Goal: Transaction & Acquisition: Obtain resource

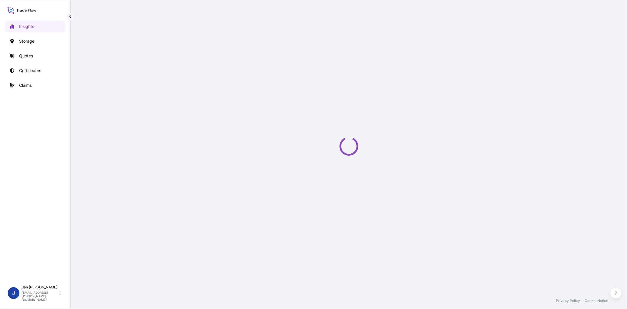
select select "2025"
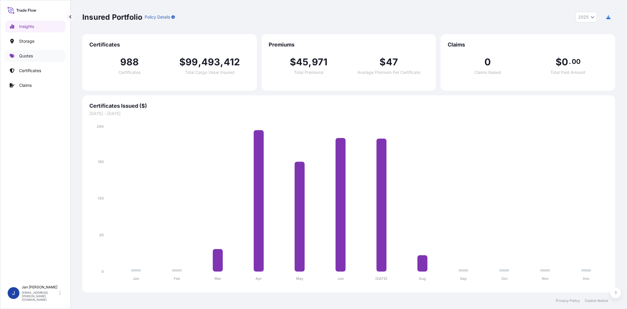
click at [46, 55] on link "Quotes" at bounding box center [35, 56] width 61 height 12
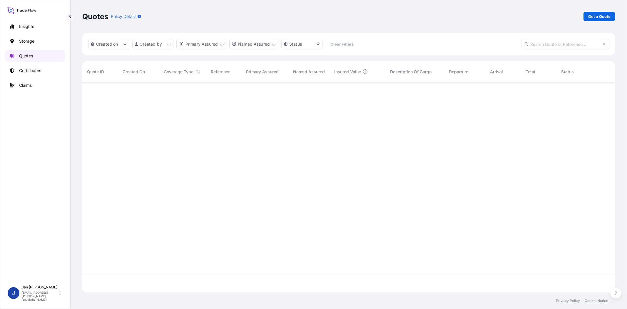
scroll to position [208, 528]
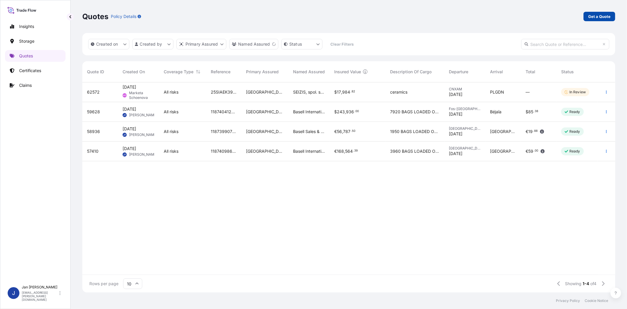
click at [605, 17] on p "Get a Quote" at bounding box center [599, 17] width 22 height 6
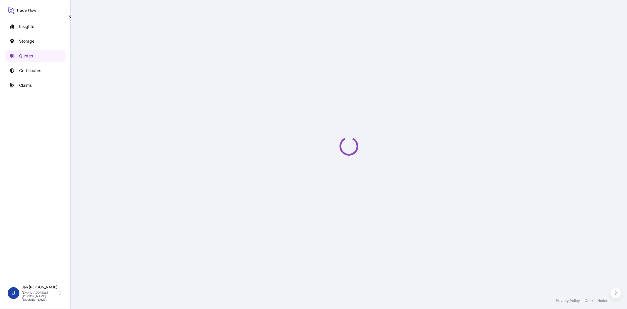
select select "Water"
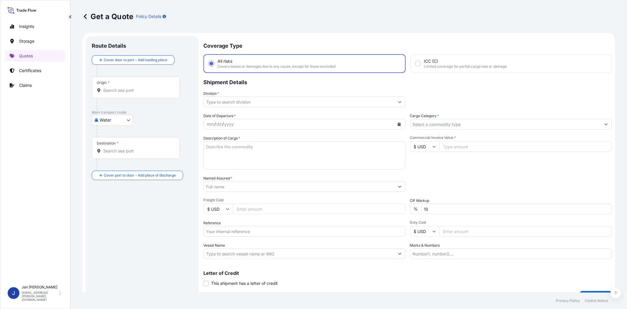
scroll to position [9, 0]
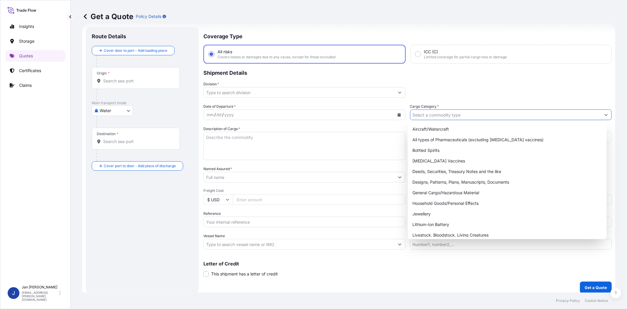
drag, startPoint x: 449, startPoint y: 114, endPoint x: 441, endPoint y: 143, distance: 29.8
click at [449, 115] on input "Cargo Category *" at bounding box center [505, 114] width 191 height 11
click at [439, 191] on div "General Cargo/Hazardous Material" at bounding box center [507, 192] width 194 height 11
type input "General Cargo/Hazardous Material"
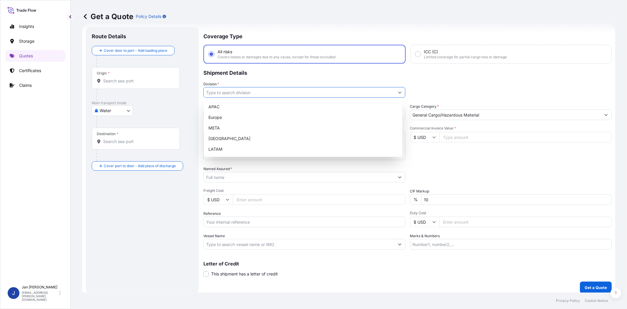
click at [328, 94] on input "Division *" at bounding box center [299, 92] width 191 height 11
click at [274, 121] on div "Europe" at bounding box center [303, 117] width 194 height 11
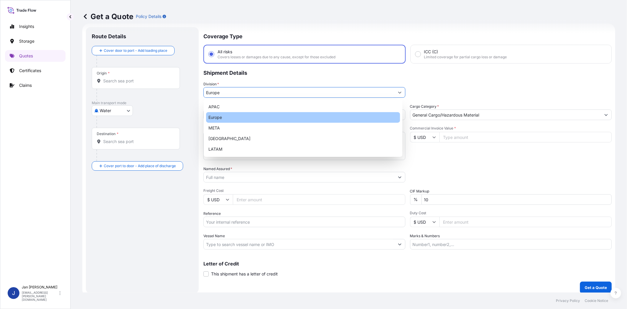
type input "Europe"
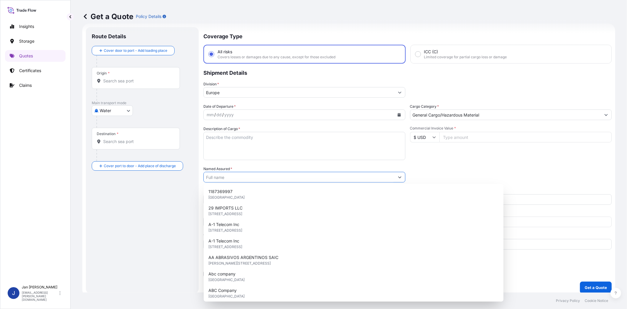
click at [239, 176] on input "Named Assured *" at bounding box center [299, 177] width 191 height 11
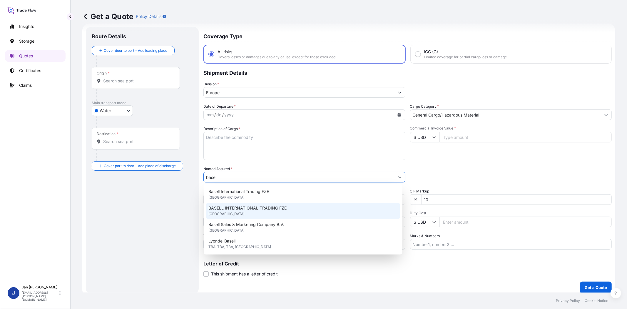
click at [253, 209] on span "BASELL INTERNATIONAL TRADING FZE" at bounding box center [247, 208] width 78 height 6
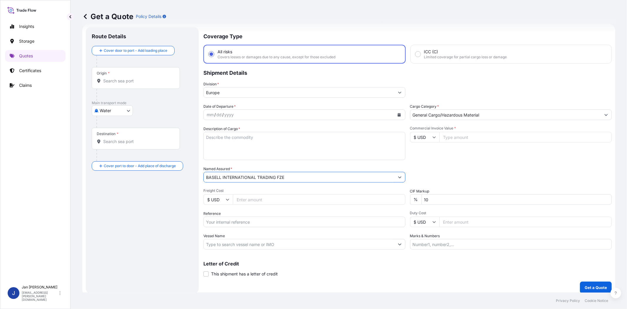
type input "BASELL INTERNATIONAL TRADING FZE"
click at [435, 148] on div "Commercial Invoice Value * $ USD" at bounding box center [511, 143] width 202 height 34
click at [421, 133] on input "$ USD" at bounding box center [424, 137] width 29 height 11
click at [420, 150] on div "€ EUR" at bounding box center [422, 152] width 25 height 11
type input "€ EUR"
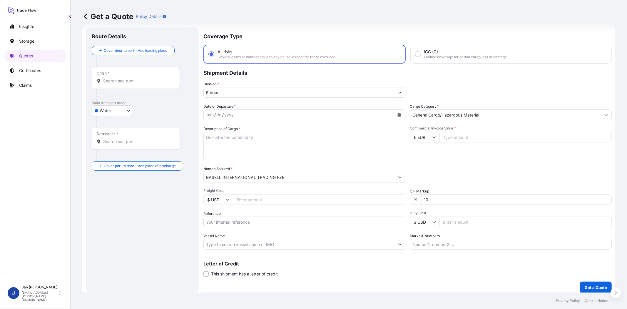
click at [457, 140] on input "Commercial Invoice Value *" at bounding box center [526, 137] width 173 height 11
paste input "34676.91"
type input "34676.91"
click at [257, 224] on input "Reference" at bounding box center [304, 221] width 202 height 11
paste input "1187396806 // 5013124313 5013116739 304201398"
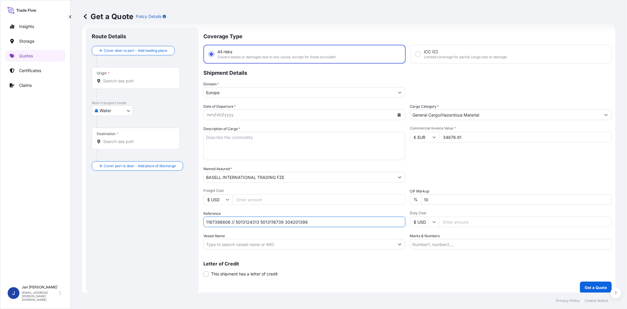
type input "1187396806 // 5013124313 5013116739 304201398"
click at [398, 114] on icon "Calendar" at bounding box center [399, 115] width 3 height 4
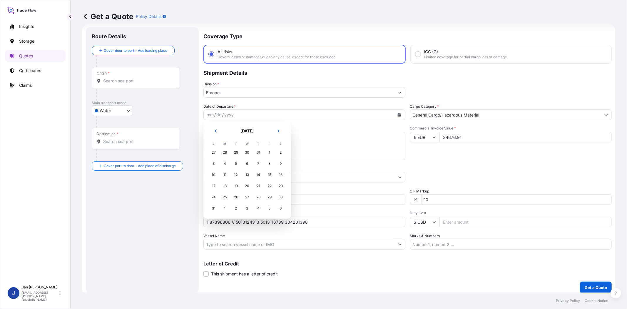
click at [259, 150] on div "31" at bounding box center [258, 152] width 11 height 11
click at [259, 152] on div "31" at bounding box center [258, 152] width 11 height 11
click at [218, 131] on button "Previous" at bounding box center [215, 130] width 13 height 9
click at [259, 196] on div "31" at bounding box center [258, 197] width 11 height 11
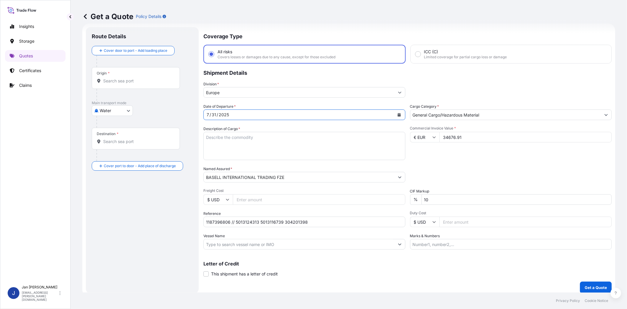
click at [455, 164] on div "Date of Departure * [DATE] Cargo Category * General Cargo/Hazardous Material De…" at bounding box center [407, 176] width 408 height 146
click at [361, 242] on input "Vessel Name" at bounding box center [299, 244] width 191 height 11
paste input "[PERSON_NAME]"
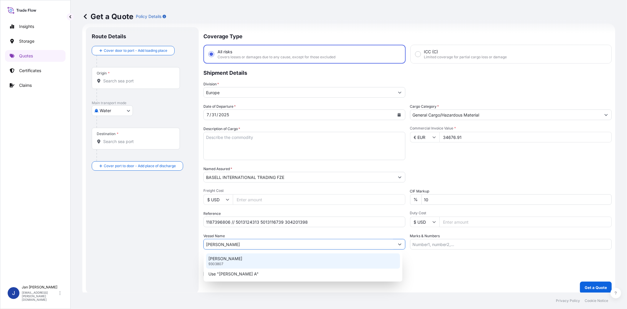
click at [227, 264] on div "[PERSON_NAME] A 9303807" at bounding box center [303, 260] width 194 height 15
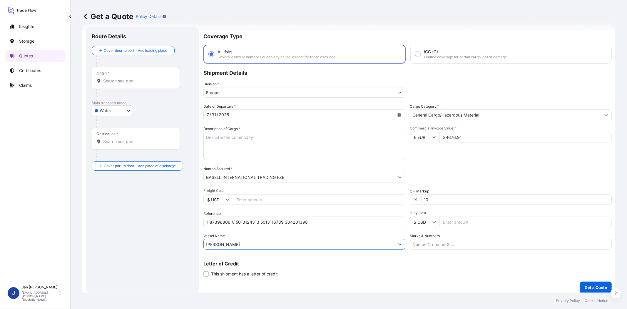
type input "[PERSON_NAME]"
click at [137, 86] on div "Origin *" at bounding box center [136, 78] width 88 height 22
click at [137, 84] on input "Origin *" at bounding box center [137, 81] width 69 height 6
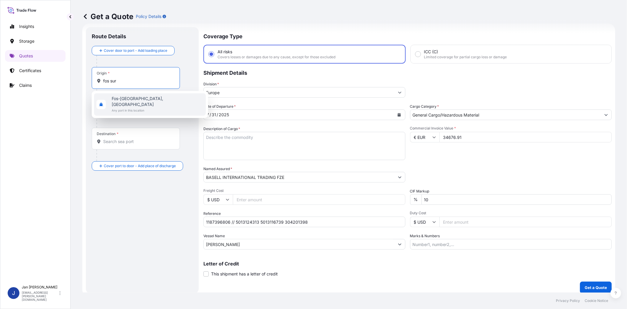
click at [130, 98] on span "Fos-[GEOGRAPHIC_DATA], [GEOGRAPHIC_DATA]" at bounding box center [158, 102] width 92 height 12
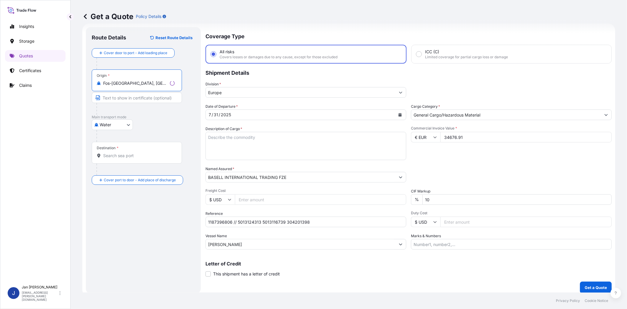
type input "Fos-[GEOGRAPHIC_DATA], [GEOGRAPHIC_DATA]"
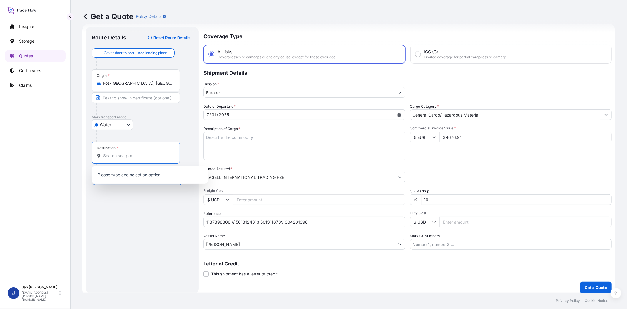
click at [133, 157] on input "Destination *" at bounding box center [137, 156] width 69 height 6
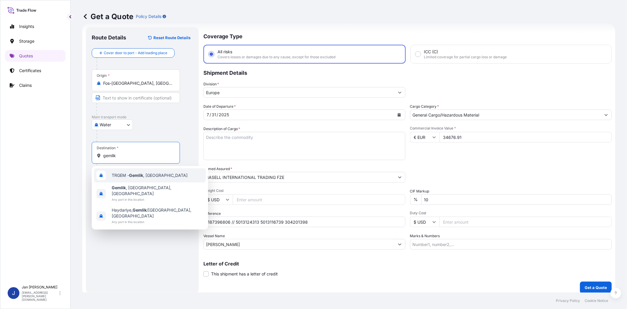
click at [124, 175] on span "TRGEM - Gemlik , [GEOGRAPHIC_DATA]" at bounding box center [150, 175] width 76 height 6
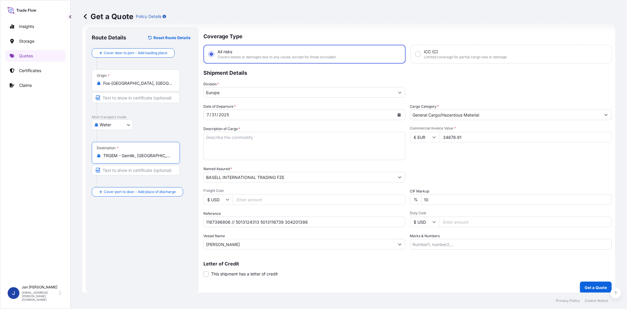
type input "TRGEM - Gemlik, [GEOGRAPHIC_DATA]"
click at [354, 142] on textarea "Description of Cargo *" at bounding box center [304, 146] width 202 height 28
paste textarea "BAGS LOADED ONTO 18 PALLETS LOADED INTO 1 40' HIGH CUBE CONTAINER MOPLEN EP3307"
click at [207, 136] on textarea "BAGS LOADED ONTO 18 PALLETS LOADED INTO 1 40' HIGH CUBE CONTAINER MOPLEN EP3307" at bounding box center [304, 146] width 202 height 28
type textarea "990 BAGS LOADED ONTO 18 PALLETS LOADED INTO 1 40' HIGH CUBE CONTAINER MOPLEN EP…"
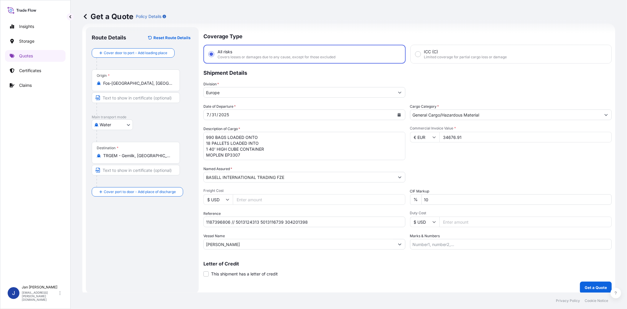
click at [508, 164] on div "Date of Departure * [DATE] Cargo Category * General Cargo/Hazardous Material De…" at bounding box center [407, 176] width 408 height 146
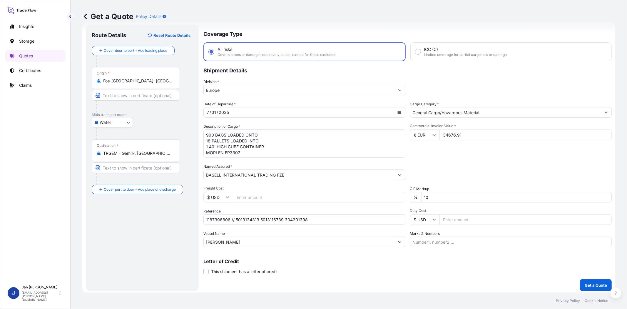
scroll to position [13, 0]
click at [582, 276] on div "Coverage Type All risks Covers losses or damages due to any cause, except for t…" at bounding box center [407, 157] width 408 height 266
click at [585, 282] on p "Get a Quote" at bounding box center [596, 284] width 22 height 6
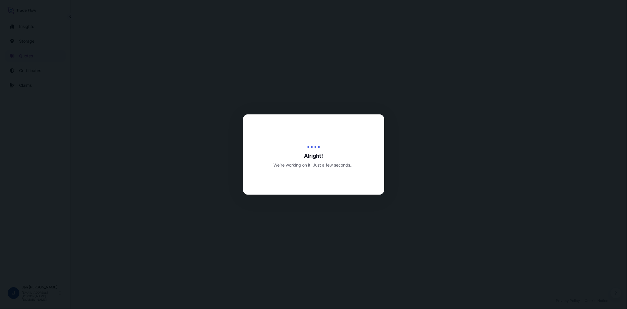
select select "Water"
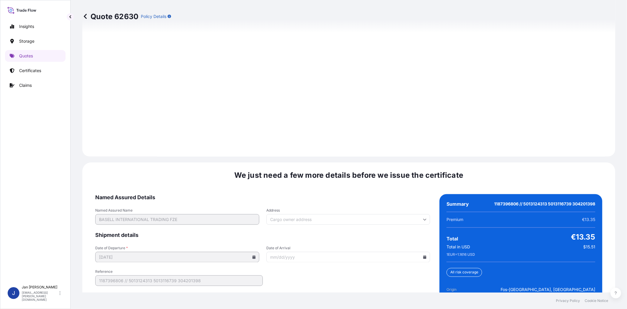
scroll to position [812, 0]
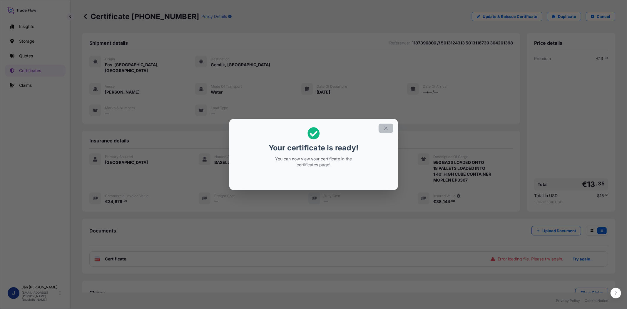
click at [384, 131] on button "button" at bounding box center [386, 127] width 15 height 9
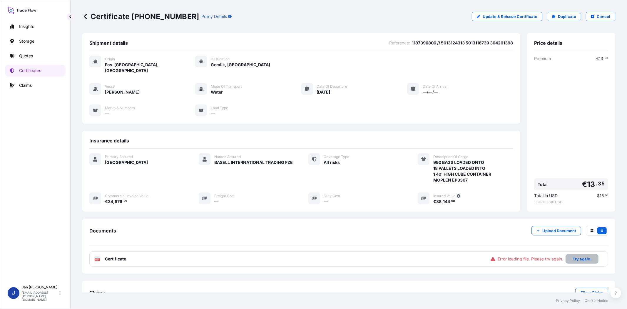
click at [576, 256] on p "Try again." at bounding box center [582, 259] width 19 height 6
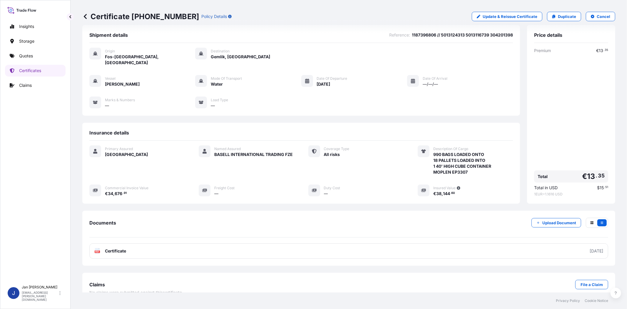
scroll to position [13, 0]
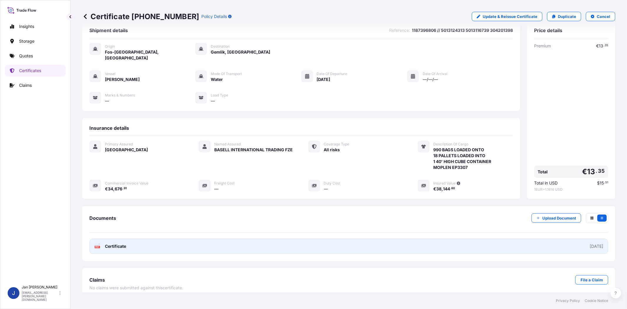
click at [98, 243] on icon at bounding box center [97, 246] width 5 height 6
